Goal: Task Accomplishment & Management: Use online tool/utility

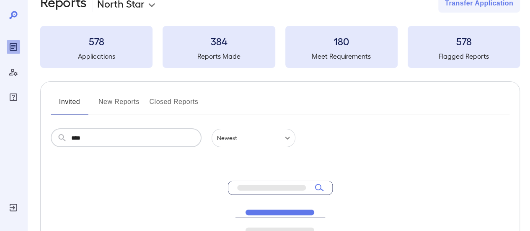
scroll to position [42, 0]
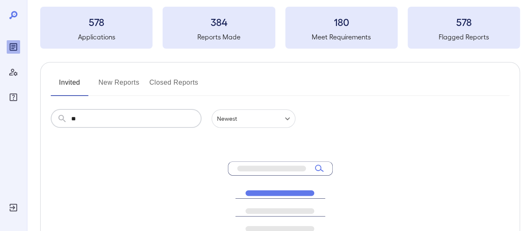
type input "***"
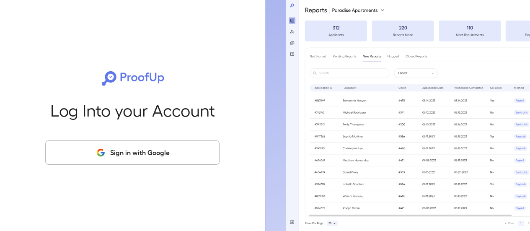
click at [178, 144] on button "Sign in with Google" at bounding box center [132, 152] width 174 height 24
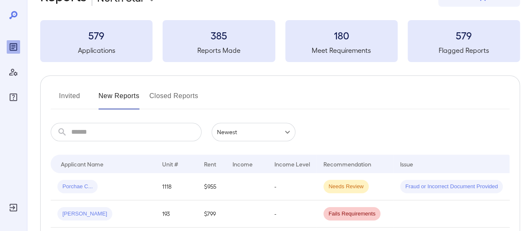
scroll to position [42, 0]
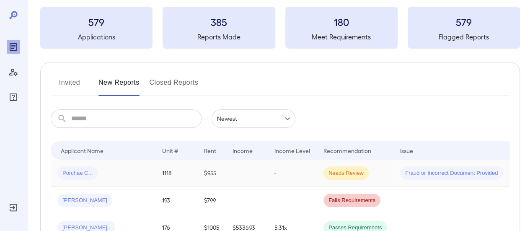
click at [125, 171] on div "Porchae C..." at bounding box center [102, 172] width 91 height 13
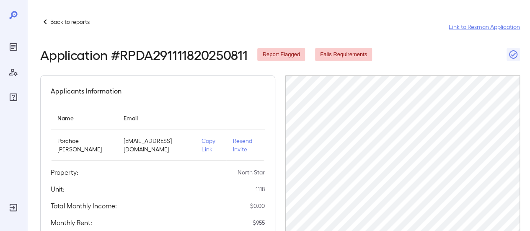
click at [202, 146] on p "Copy Link" at bounding box center [211, 145] width 18 height 17
click at [202, 145] on p "Copy Link" at bounding box center [211, 145] width 18 height 17
click at [63, 24] on p "Back to reports" at bounding box center [69, 22] width 39 height 8
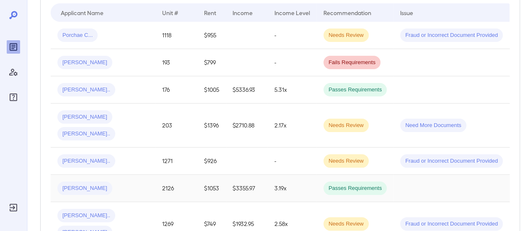
scroll to position [76, 0]
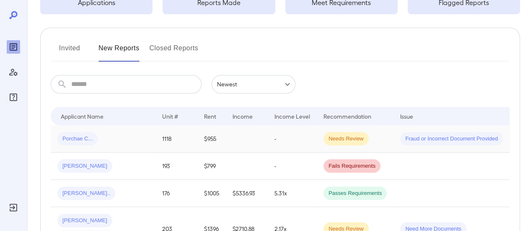
click at [129, 140] on div "Porchae C..." at bounding box center [102, 138] width 91 height 13
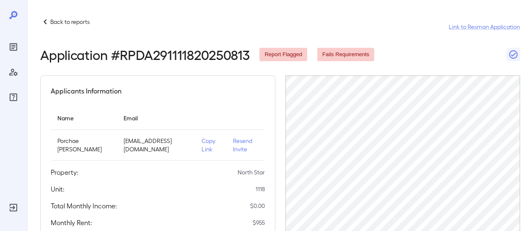
click at [202, 142] on p "Copy Link" at bounding box center [211, 145] width 18 height 17
click at [70, 20] on p "Back to reports" at bounding box center [69, 22] width 39 height 8
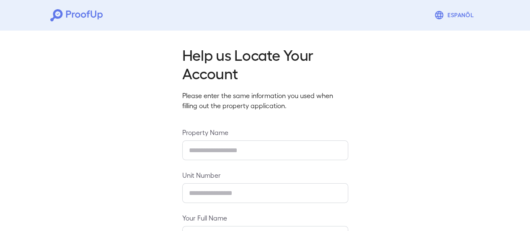
click at [229, 151] on input "text" at bounding box center [265, 150] width 166 height 20
